Goal: Navigation & Orientation: Go to known website

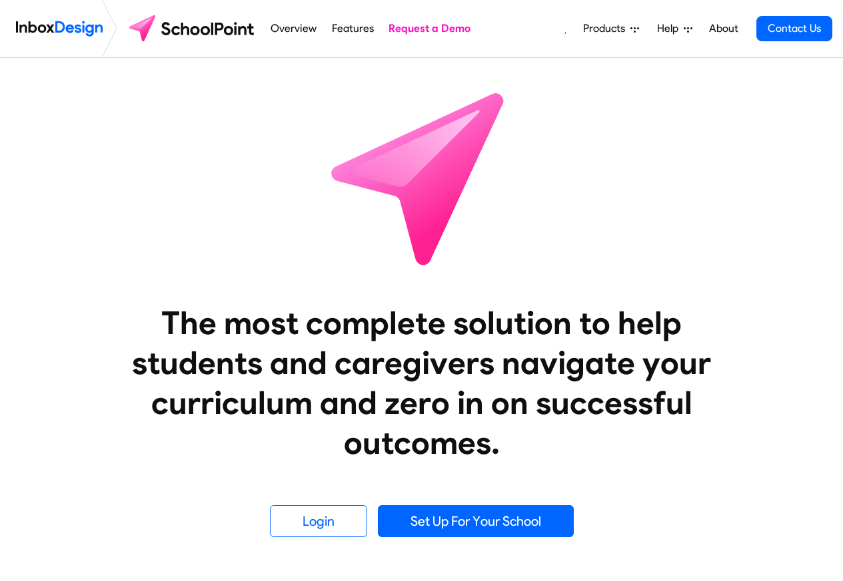
scroll to position [559, 0]
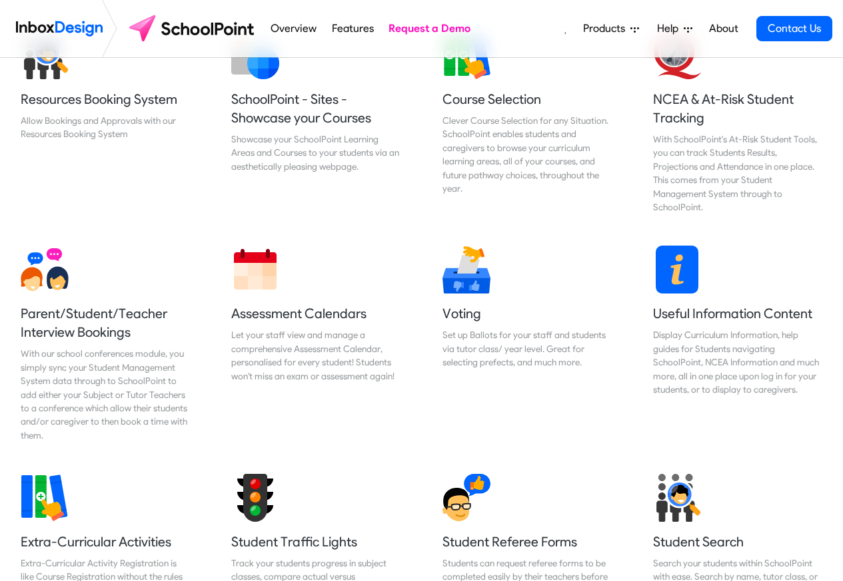
click at [604, 29] on span "Products" at bounding box center [606, 29] width 47 height 16
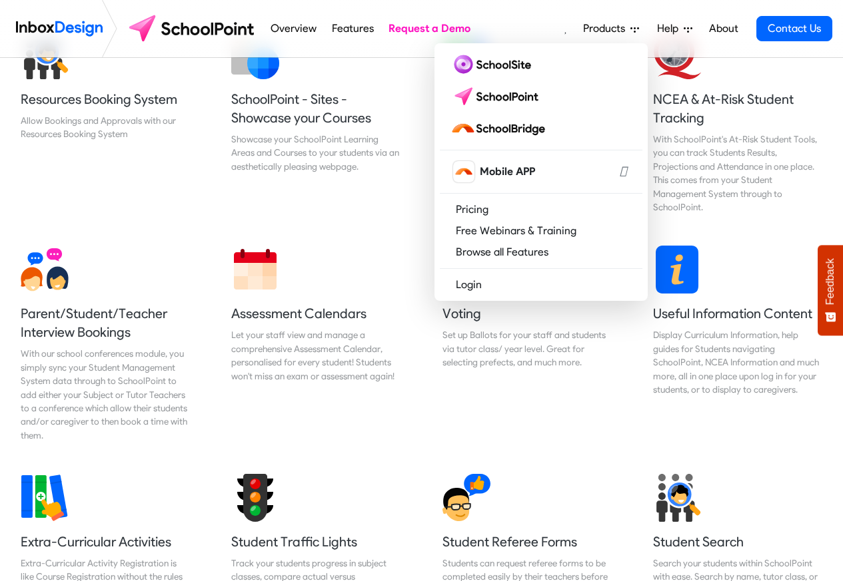
click at [53, 26] on img at bounding box center [59, 28] width 87 height 27
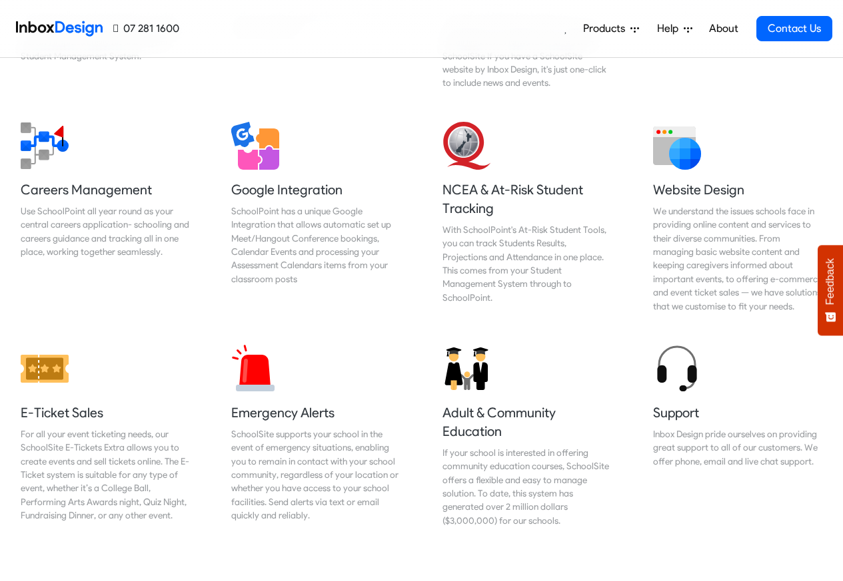
scroll to position [1280, 0]
